Goal: Task Accomplishment & Management: Use online tool/utility

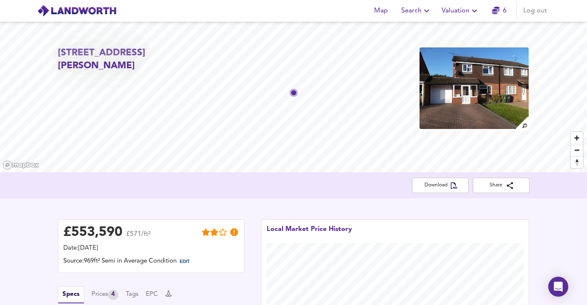
click at [458, 12] on span "Valuation" at bounding box center [460, 11] width 38 height 12
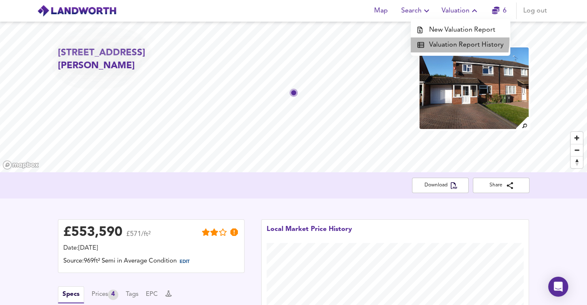
click at [436, 40] on li "Valuation Report History" at bounding box center [461, 44] width 100 height 15
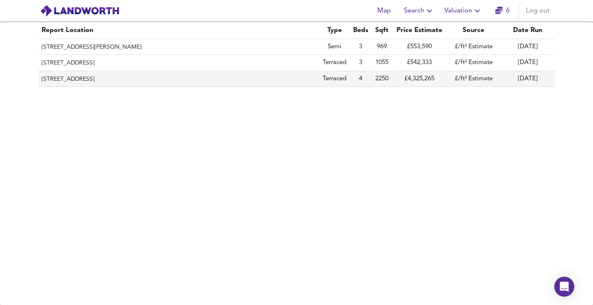
click at [164, 79] on th "[STREET_ADDRESS]" at bounding box center [178, 79] width 281 height 16
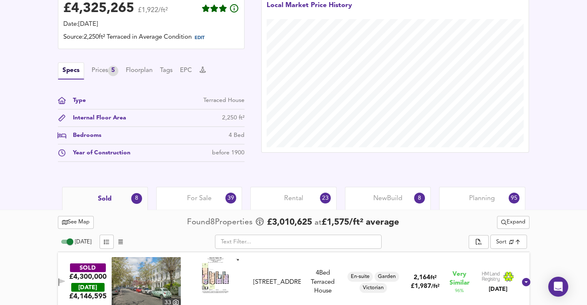
scroll to position [223, 0]
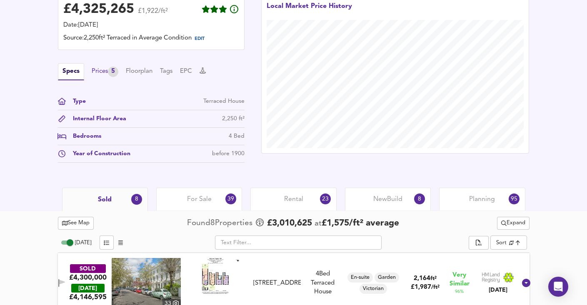
click at [104, 69] on div "Prices 5" at bounding box center [105, 72] width 27 height 10
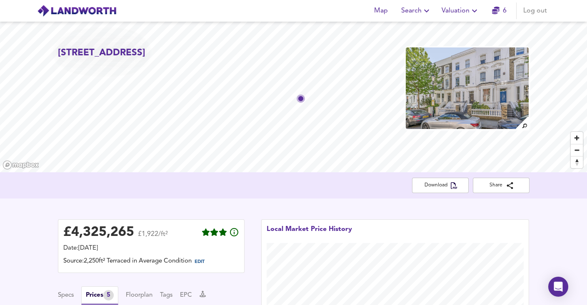
scroll to position [0, 0]
click at [461, 9] on span "Valuation" at bounding box center [460, 11] width 38 height 12
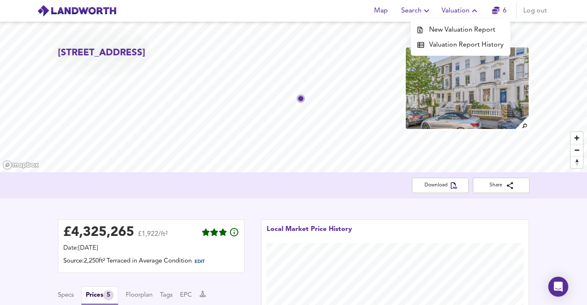
click at [450, 42] on li "Valuation Report History" at bounding box center [461, 44] width 100 height 15
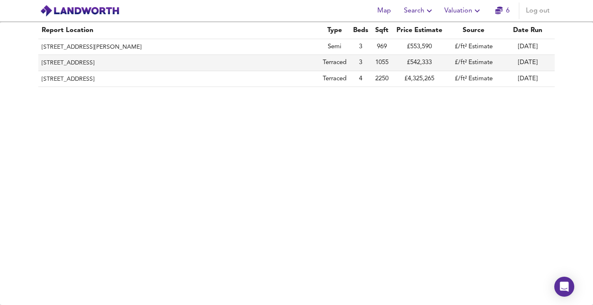
click at [145, 63] on th "[STREET_ADDRESS]" at bounding box center [178, 63] width 281 height 16
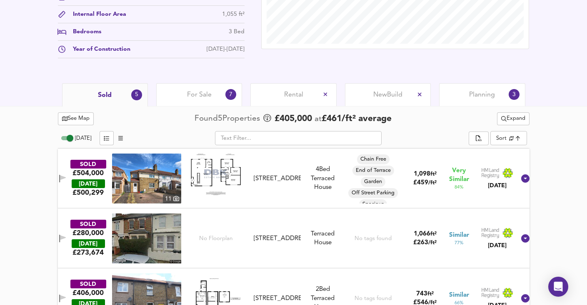
scroll to position [330, 0]
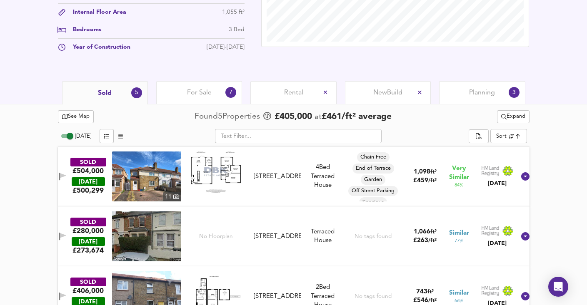
click at [77, 187] on div "[DATE] £ 500,299" at bounding box center [88, 186] width 33 height 20
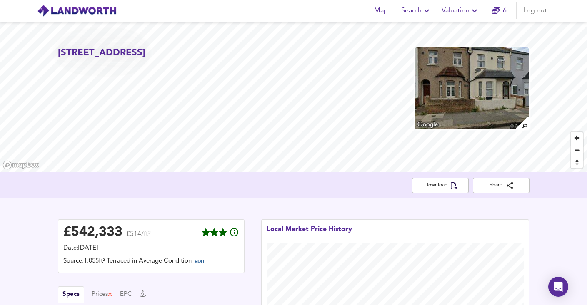
scroll to position [0, 0]
click at [450, 12] on span "Valuation" at bounding box center [460, 11] width 38 height 12
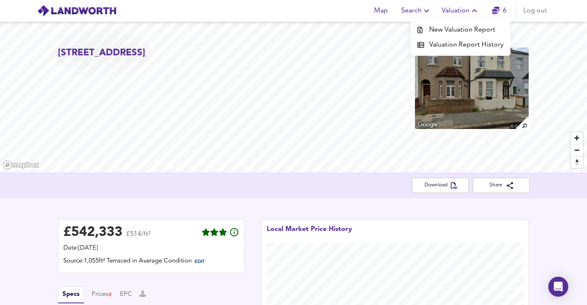
click at [429, 42] on div at bounding box center [423, 45] width 12 height 7
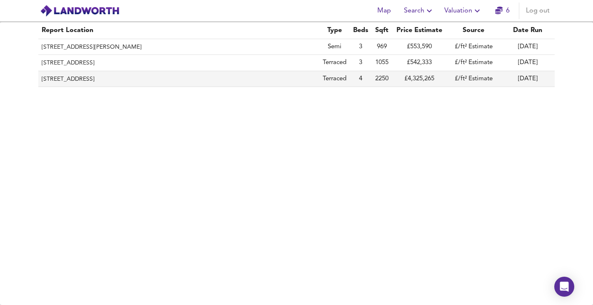
click at [159, 80] on th "[STREET_ADDRESS]" at bounding box center [178, 79] width 281 height 16
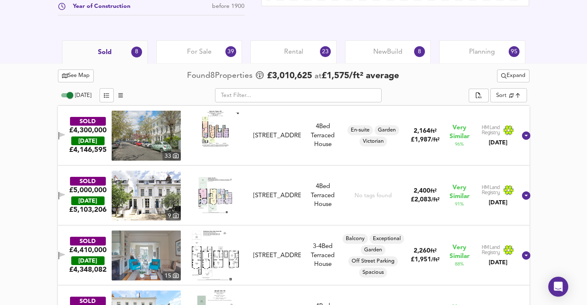
scroll to position [378, 0]
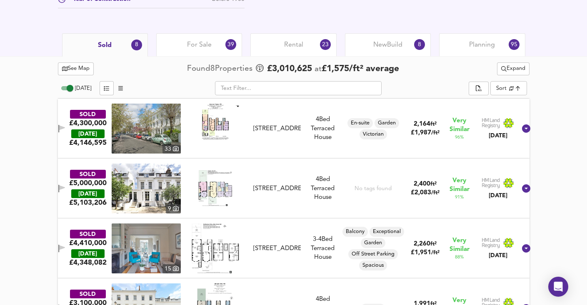
click at [65, 136] on div "SOLD £4,300,000 [DATE] £ 4,146,595 33 [STREET_ADDRESS] [GEOGRAPHIC_DATA] 4 Bed …" at bounding box center [283, 129] width 465 height 50
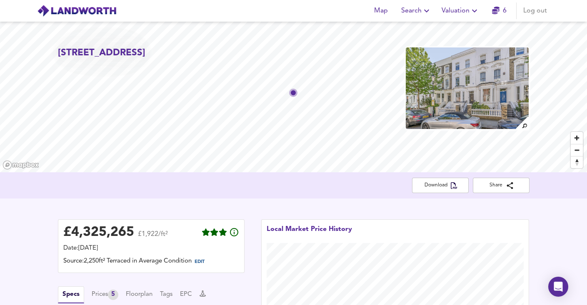
scroll to position [0, 0]
click at [453, 12] on span "Valuation" at bounding box center [460, 11] width 38 height 12
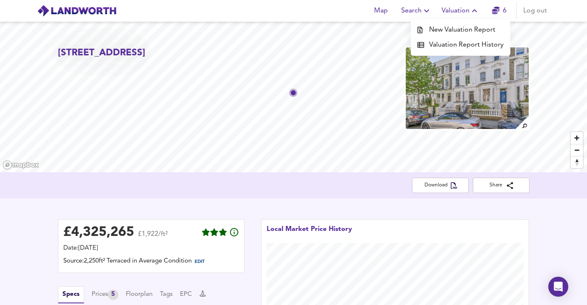
click at [446, 41] on li "Valuation Report History" at bounding box center [461, 44] width 100 height 15
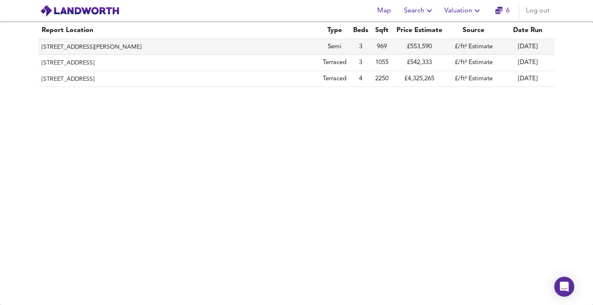
click at [191, 42] on th "[STREET_ADDRESS][PERSON_NAME]" at bounding box center [178, 47] width 281 height 16
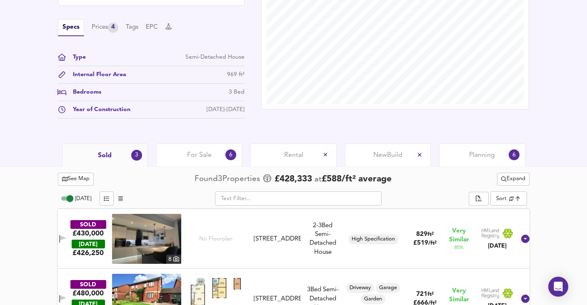
scroll to position [268, 0]
click at [505, 179] on span "Expand" at bounding box center [513, 179] width 24 height 10
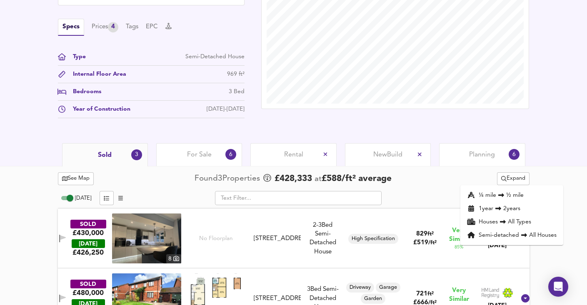
click at [503, 195] on icon at bounding box center [501, 196] width 6 height 4
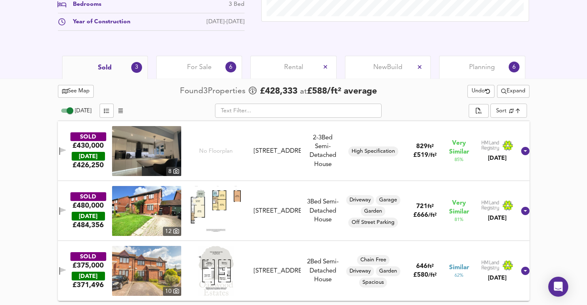
scroll to position [355, 0]
click at [510, 91] on span "Expand" at bounding box center [513, 92] width 24 height 10
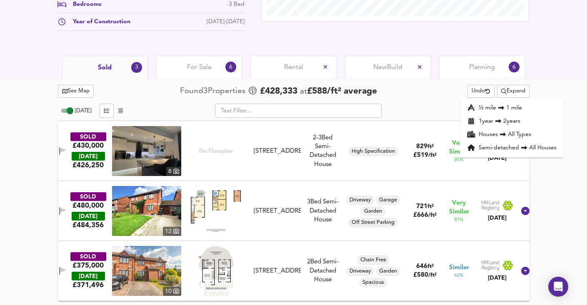
click at [505, 122] on li "1 year 2 years" at bounding box center [511, 121] width 103 height 13
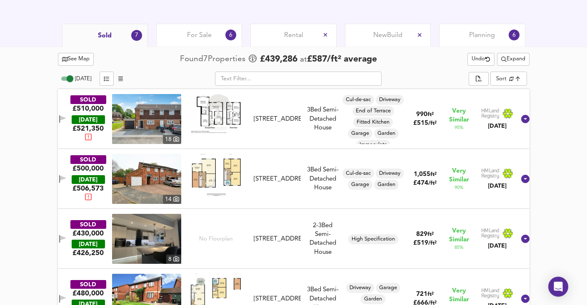
scroll to position [381, 0]
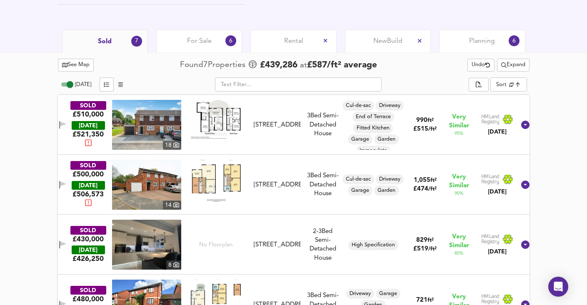
click at [509, 65] on span "Expand" at bounding box center [513, 65] width 24 height 10
click at [512, 96] on li "2 year s 4 years" at bounding box center [511, 94] width 103 height 13
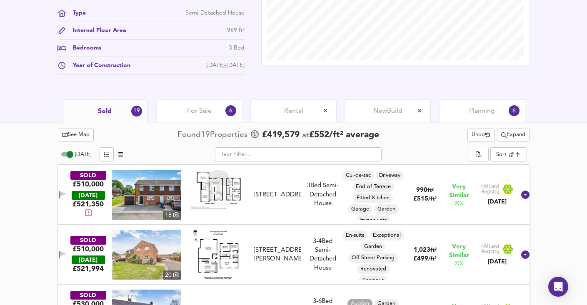
scroll to position [309, 0]
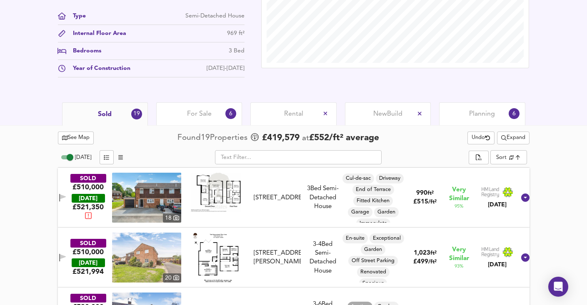
click at [508, 136] on span "Expand" at bounding box center [513, 138] width 24 height 10
click at [498, 165] on icon at bounding box center [501, 168] width 10 height 6
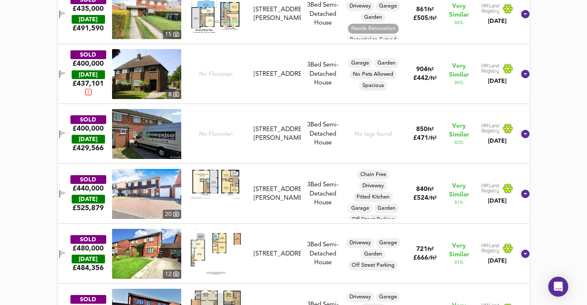
scroll to position [1094, 0]
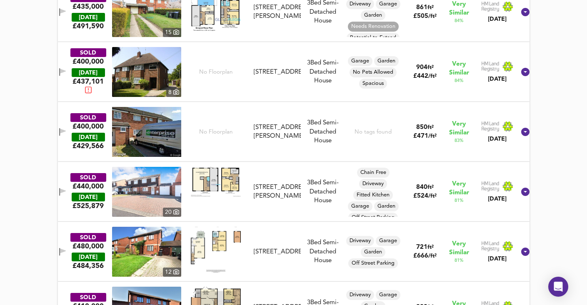
click at [78, 209] on span "£ 525,879" at bounding box center [87, 206] width 31 height 9
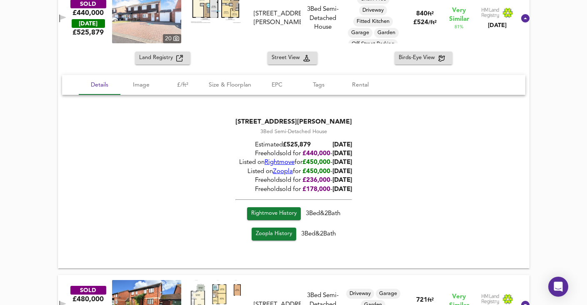
scroll to position [1271, 0]
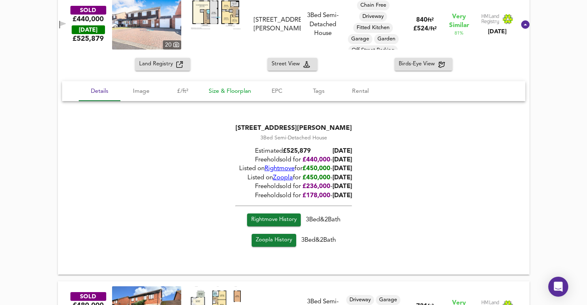
click at [225, 90] on span "Size & Floorplan" at bounding box center [230, 91] width 42 height 10
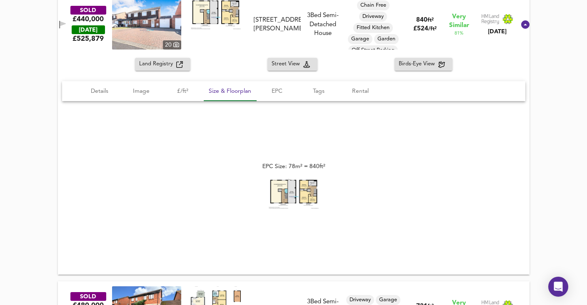
click at [287, 189] on img at bounding box center [294, 194] width 50 height 30
click at [144, 91] on span "Image" at bounding box center [141, 91] width 32 height 10
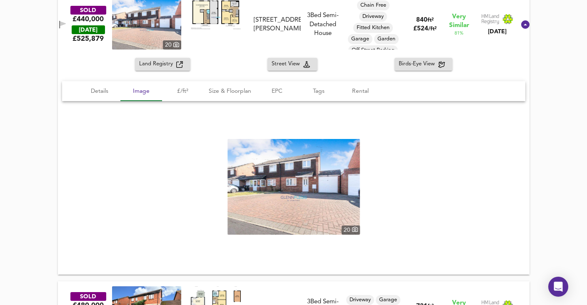
click at [295, 189] on img at bounding box center [293, 187] width 132 height 96
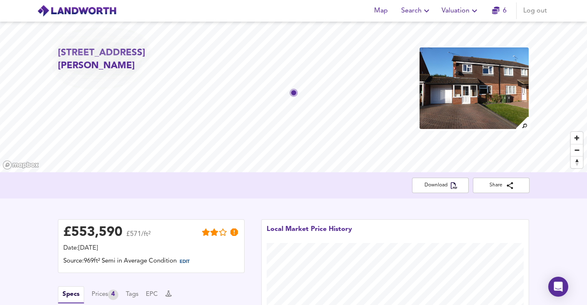
scroll to position [0, 0]
click at [454, 15] on span "Valuation" at bounding box center [460, 11] width 38 height 12
click at [449, 27] on li "New Valuation Report" at bounding box center [461, 29] width 100 height 15
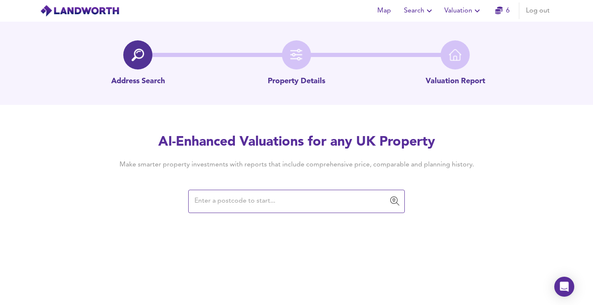
click at [284, 198] on input "text" at bounding box center [290, 202] width 197 height 16
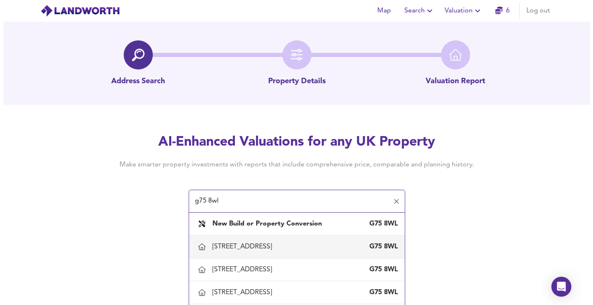
scroll to position [4, 0]
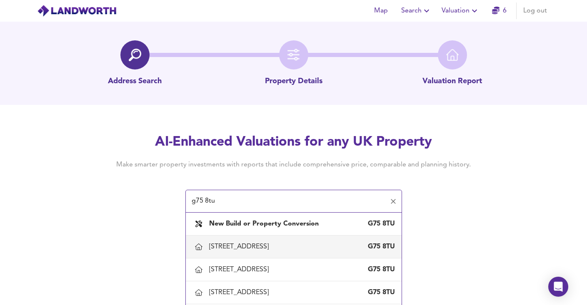
click at [271, 252] on div "[STREET_ADDRESS]" at bounding box center [293, 246] width 202 height 17
type input "[STREET_ADDRESS]"
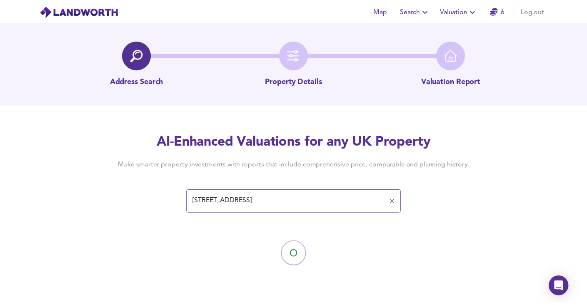
scroll to position [0, 0]
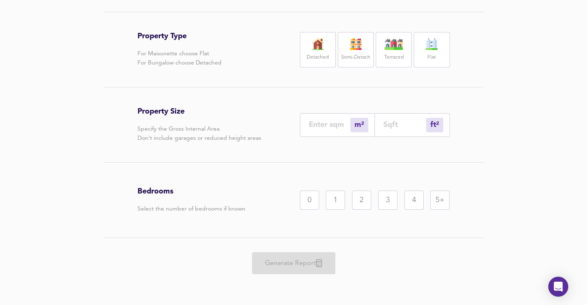
scroll to position [153, 0]
click at [326, 40] on img at bounding box center [317, 44] width 21 height 12
click at [385, 125] on input "number" at bounding box center [404, 124] width 43 height 9
type input "0"
type input "2"
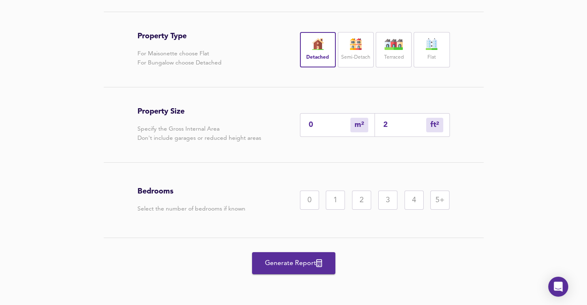
type input "2"
type input "21"
type input "20"
type input "212"
type input "2"
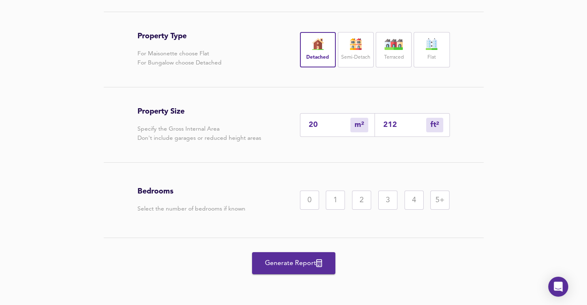
type input "21"
type input "0"
type input "2"
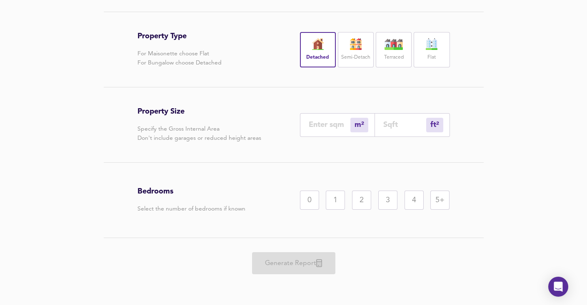
click at [328, 129] on input "number" at bounding box center [330, 124] width 42 height 9
type input "2"
type input "22"
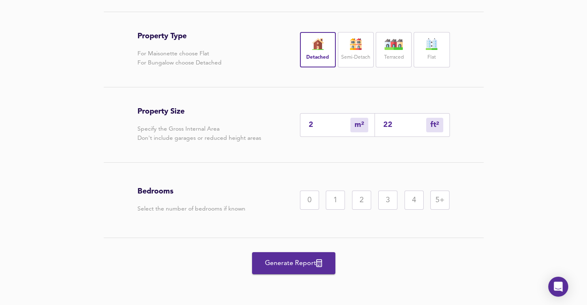
type input "21"
type input "226"
type input "212"
type input "2282"
type input "212"
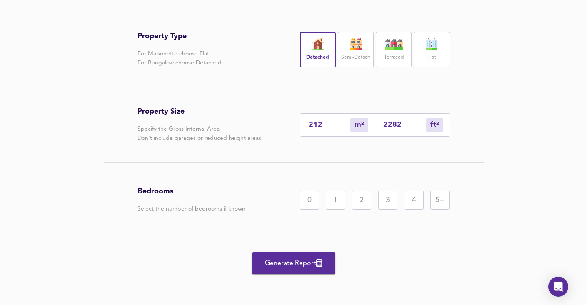
click at [434, 204] on div "5+" at bounding box center [439, 200] width 19 height 19
click at [295, 271] on button "Generate Report" at bounding box center [293, 263] width 83 height 22
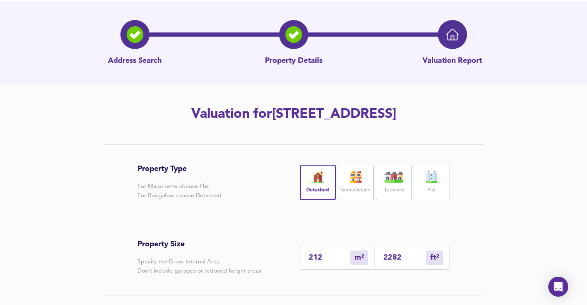
scroll to position [0, 0]
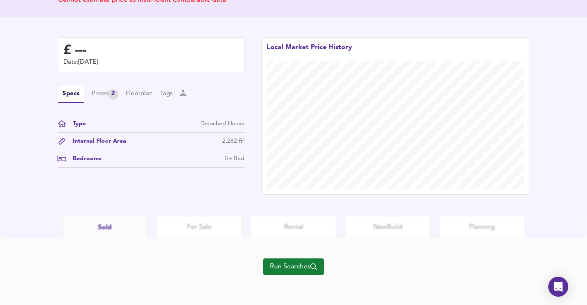
scroll to position [189, 0]
click at [286, 264] on span "Run Searches" at bounding box center [293, 267] width 47 height 12
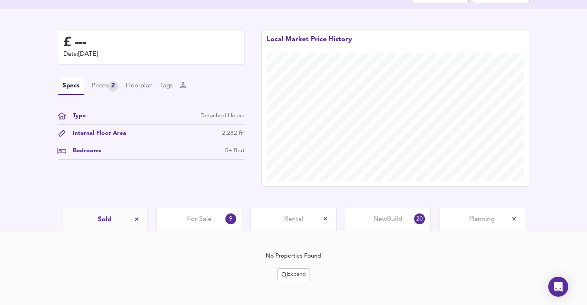
scroll to position [192, 0]
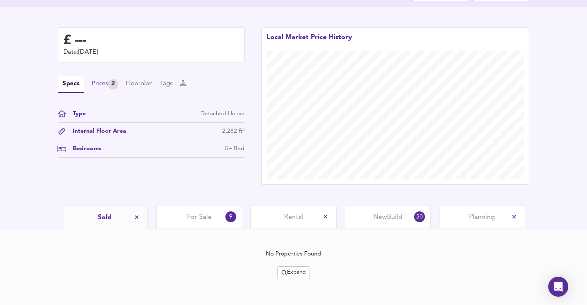
click at [99, 84] on div "Prices 2" at bounding box center [105, 84] width 27 height 10
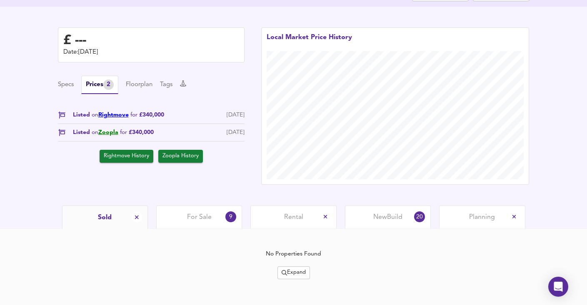
click at [116, 115] on link "Rightmove" at bounding box center [113, 115] width 30 height 6
